Goal: Check status: Check status

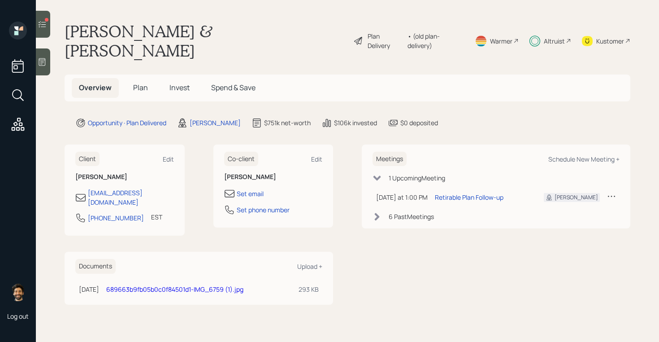
click at [44, 61] on icon at bounding box center [42, 61] width 9 height 9
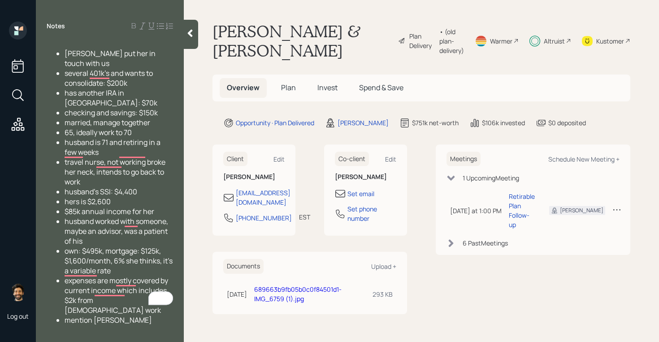
click at [189, 37] on icon at bounding box center [190, 33] width 9 height 9
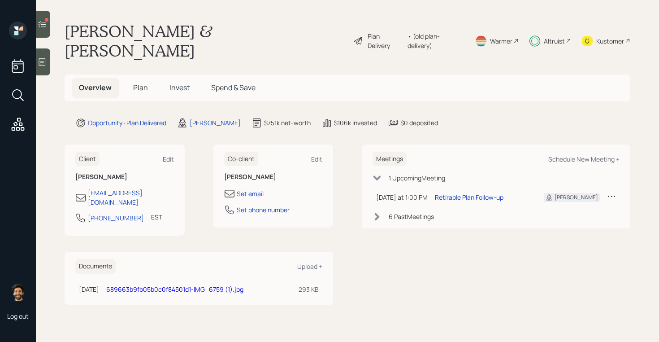
click at [39, 27] on icon at bounding box center [42, 24] width 9 height 9
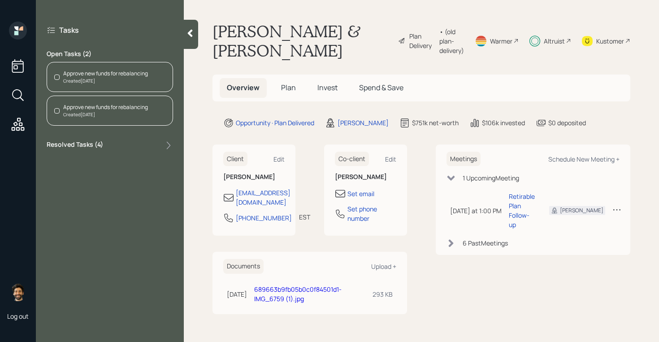
click at [135, 82] on div "Created [DATE]" at bounding box center [105, 81] width 85 height 7
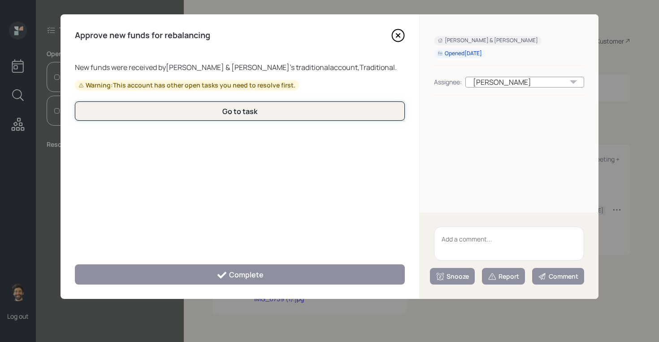
click at [162, 109] on button "Go to task" at bounding box center [240, 110] width 330 height 19
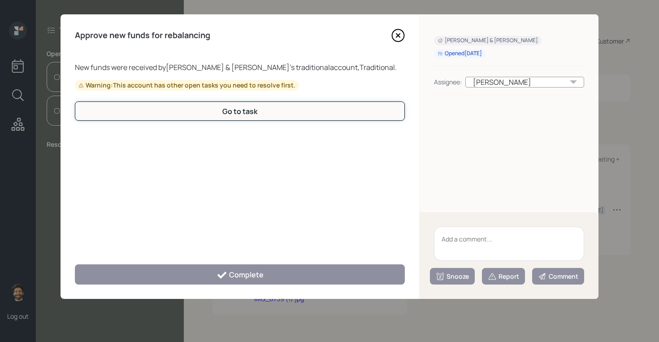
click at [162, 109] on button "Go to task" at bounding box center [240, 110] width 330 height 19
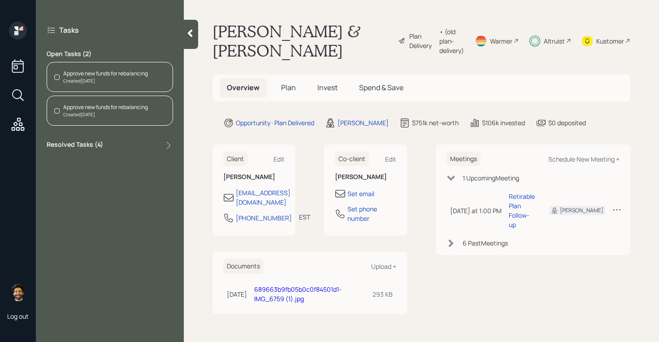
click at [336, 87] on span "Invest" at bounding box center [327, 87] width 20 height 10
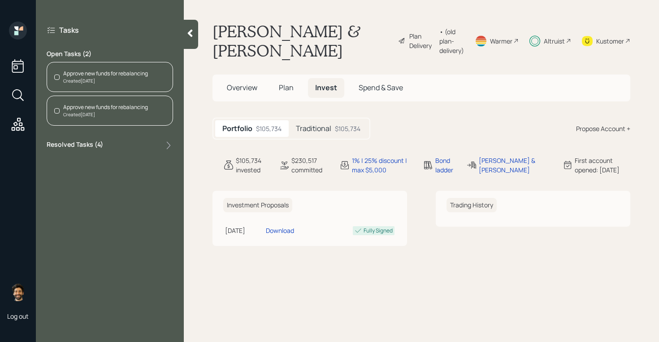
click at [313, 121] on div "Traditional $105,734" at bounding box center [328, 128] width 79 height 17
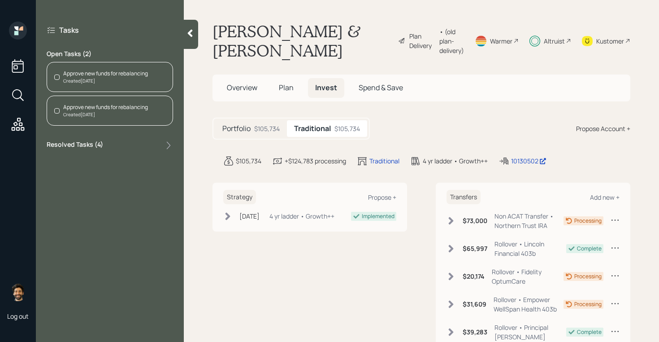
click at [550, 42] on div "Altruist" at bounding box center [554, 40] width 21 height 9
click at [602, 40] on div "Kustomer" at bounding box center [610, 40] width 28 height 9
